Goal: Task Accomplishment & Management: Use online tool/utility

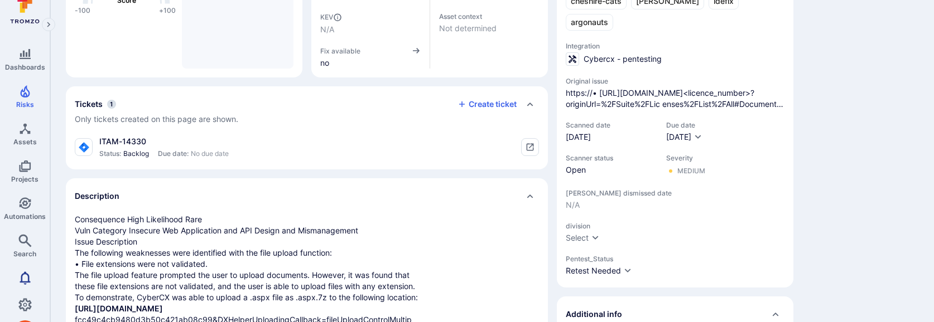
scroll to position [42, 0]
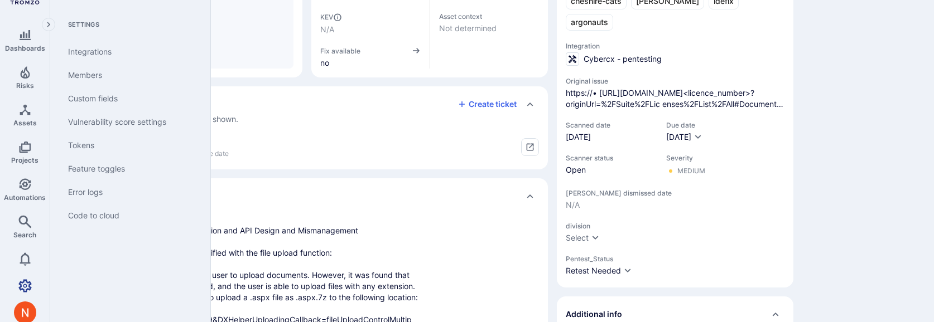
click at [30, 283] on icon "Settings" at bounding box center [24, 286] width 13 height 13
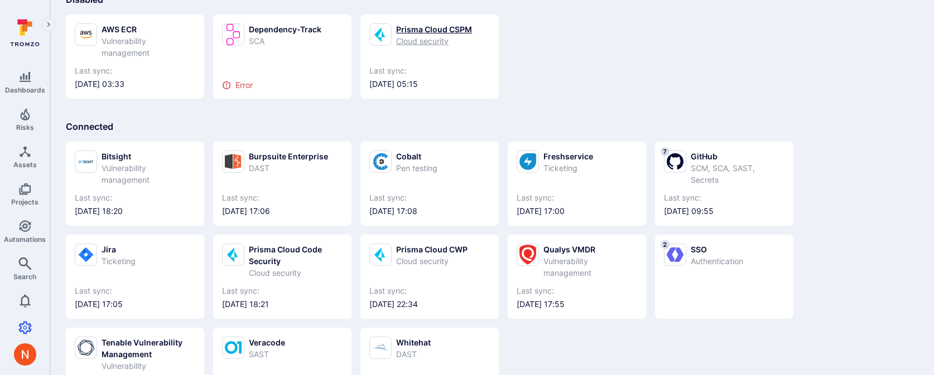
scroll to position [116, 0]
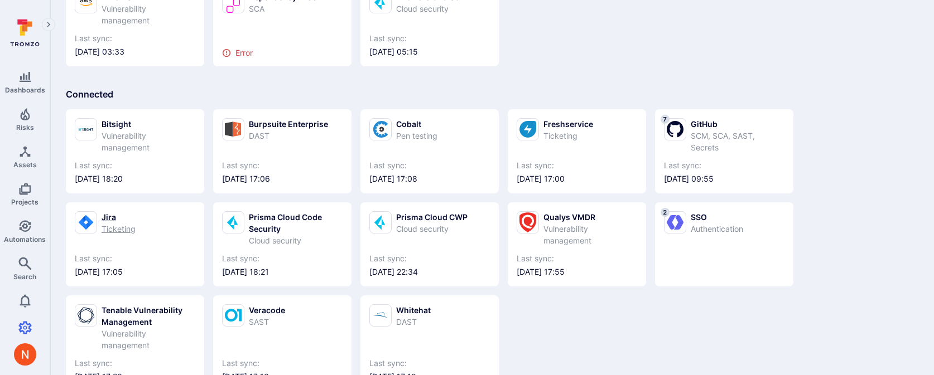
click at [97, 254] on span "Last sync:" at bounding box center [135, 258] width 121 height 11
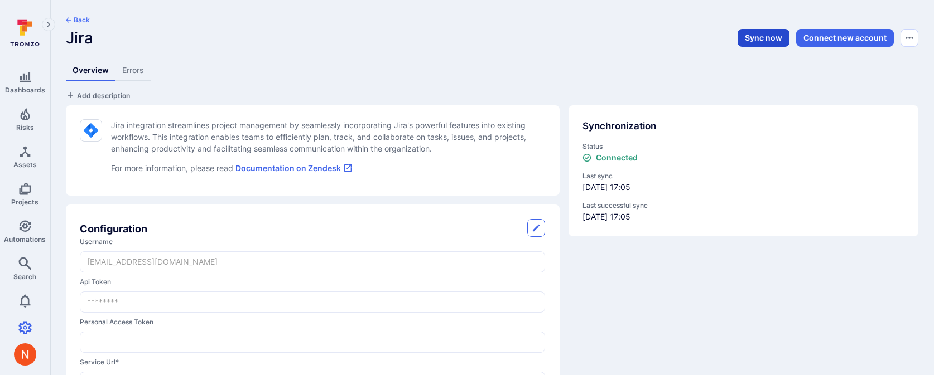
click at [767, 38] on button "Sync now" at bounding box center [764, 38] width 52 height 18
